Goal: Information Seeking & Learning: Learn about a topic

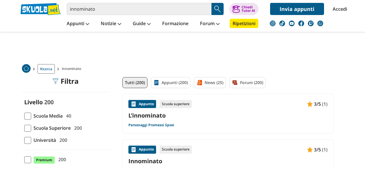
drag, startPoint x: 0, startPoint y: 0, endPoint x: 201, endPoint y: 118, distance: 232.9
click at [201, 118] on link "L’innominato" at bounding box center [228, 116] width 199 height 8
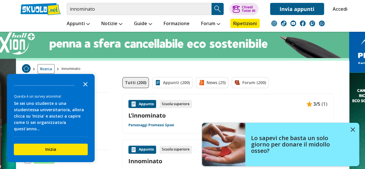
click at [83, 89] on icon "Close the survey" at bounding box center [86, 84] width 12 height 12
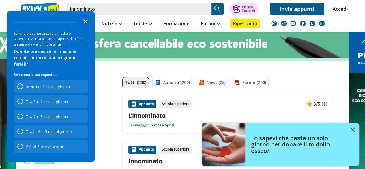
click at [81, 27] on icon "Close the survey" at bounding box center [86, 21] width 12 height 12
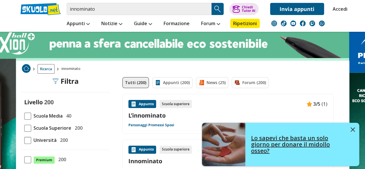
click at [355, 131] on div "Lo sapevi che basta un solo giorno per donare il midollo osseo?" at bounding box center [303, 144] width 114 height 31
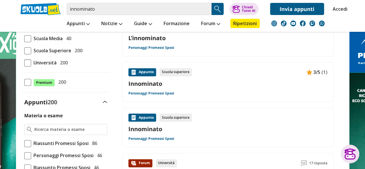
scroll to position [76, 0]
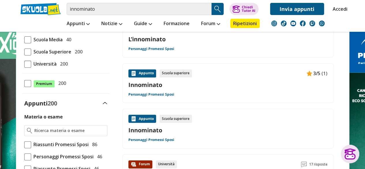
click at [181, 90] on div "Appunto Scuola superiore 3/5 (1) Innominato Personaggi Promessi Sposi" at bounding box center [228, 83] width 199 height 28
click at [166, 131] on link "Innominato" at bounding box center [228, 130] width 199 height 8
